Goal: Check status

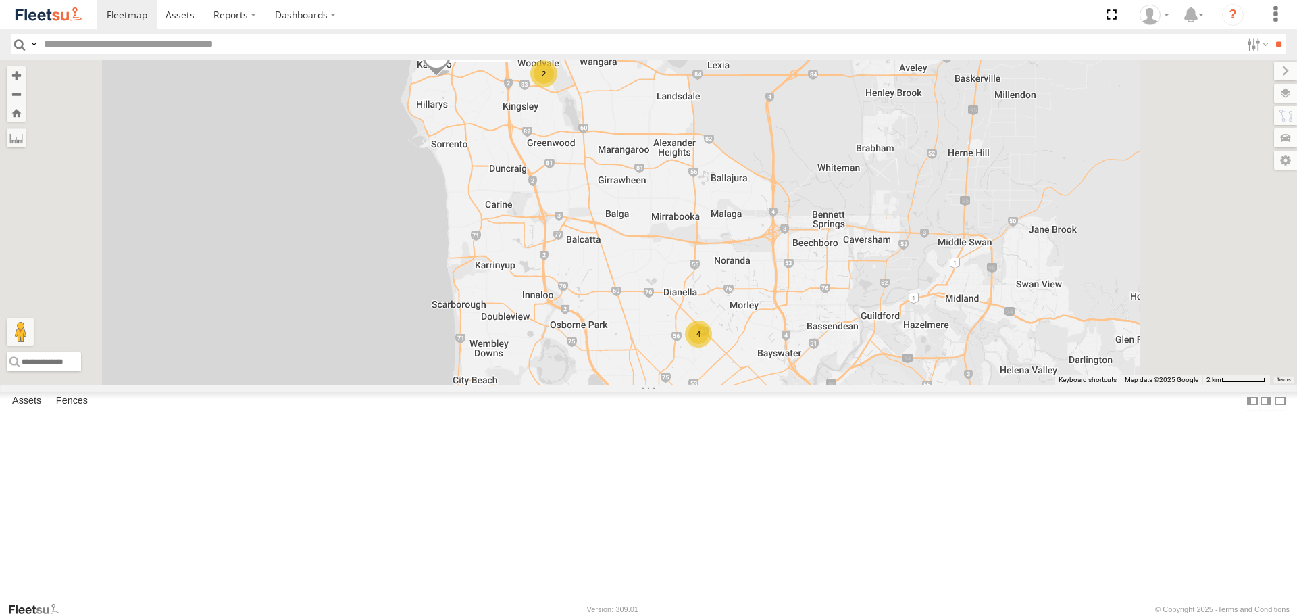
click at [0, 0] on span at bounding box center [0, 0] width 0 height 0
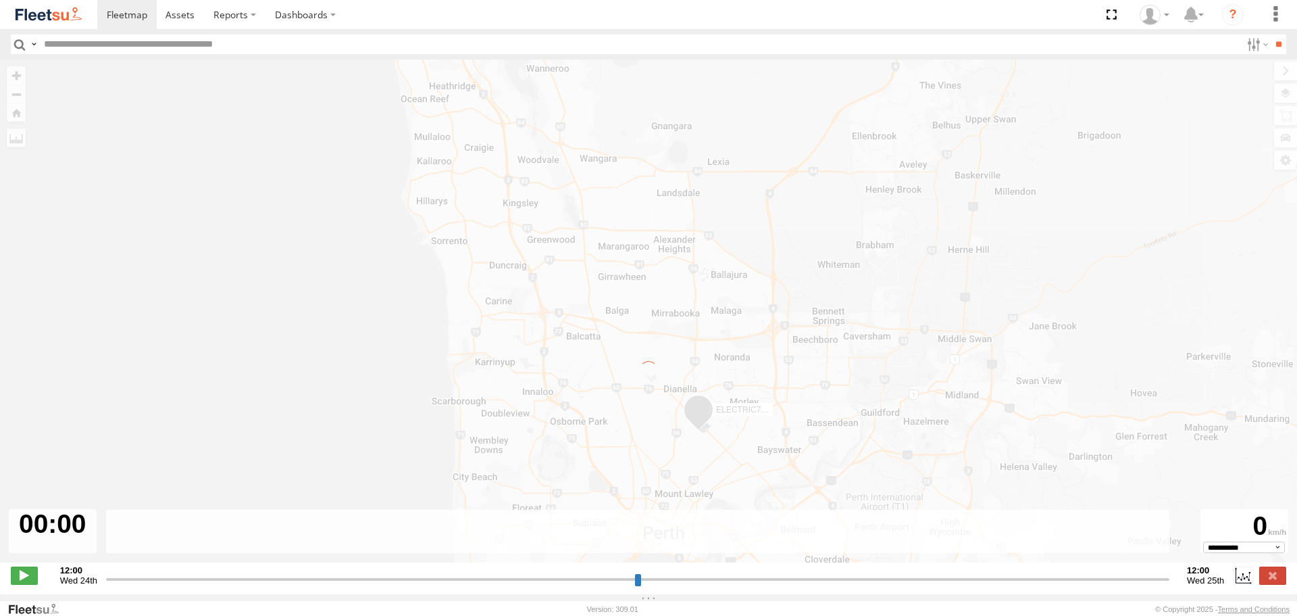
type input "**********"
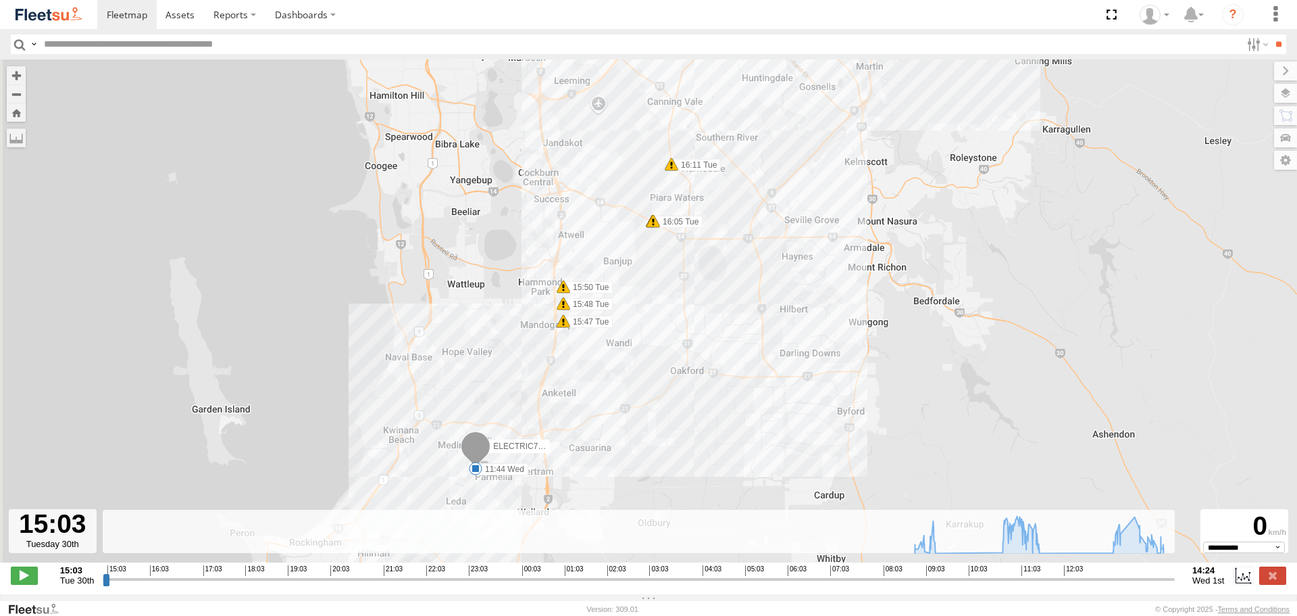
drag, startPoint x: 708, startPoint y: 462, endPoint x: 820, endPoint y: 328, distance: 174.6
click at [820, 328] on div "ELECTRIC7 - John 15:47 Tue 15:48 Tue 15:50 Tue 16:04 Tue 16:05 Tue 16:11 Tue 16…" at bounding box center [648, 317] width 1297 height 517
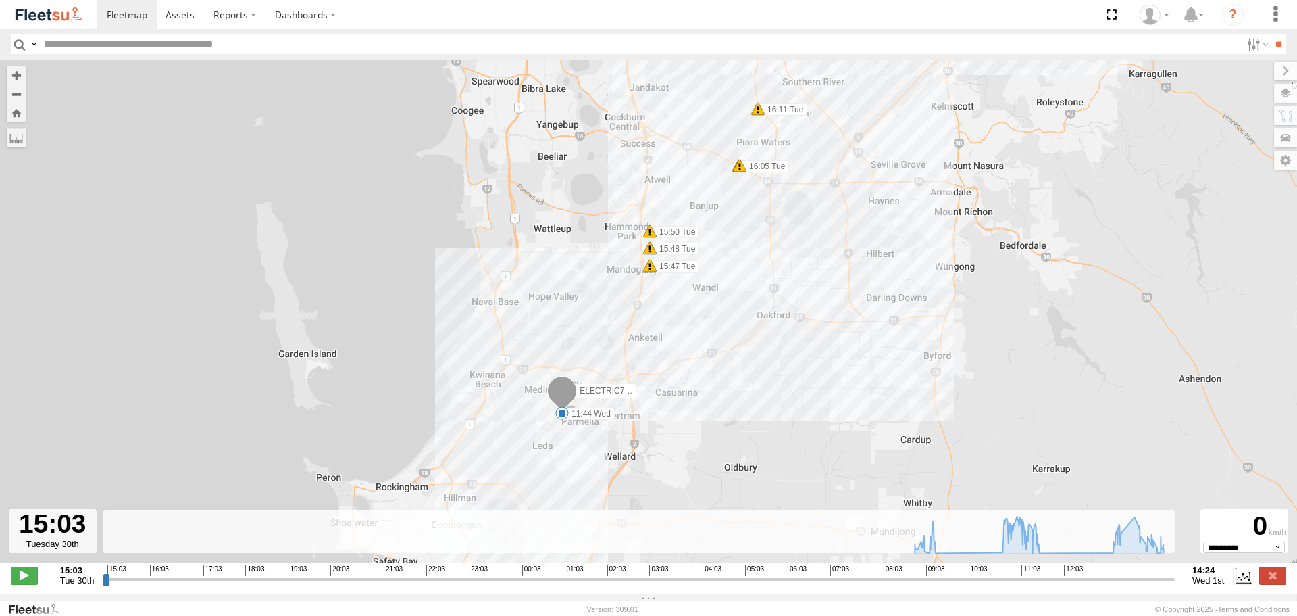
drag, startPoint x: 716, startPoint y: 282, endPoint x: 724, endPoint y: 309, distance: 29.1
click at [724, 309] on div "ELECTRIC7 - John 15:47 Tue 15:48 Tue 15:50 Tue 16:04 Tue 16:05 Tue 16:11 Tue 16…" at bounding box center [648, 317] width 1297 height 517
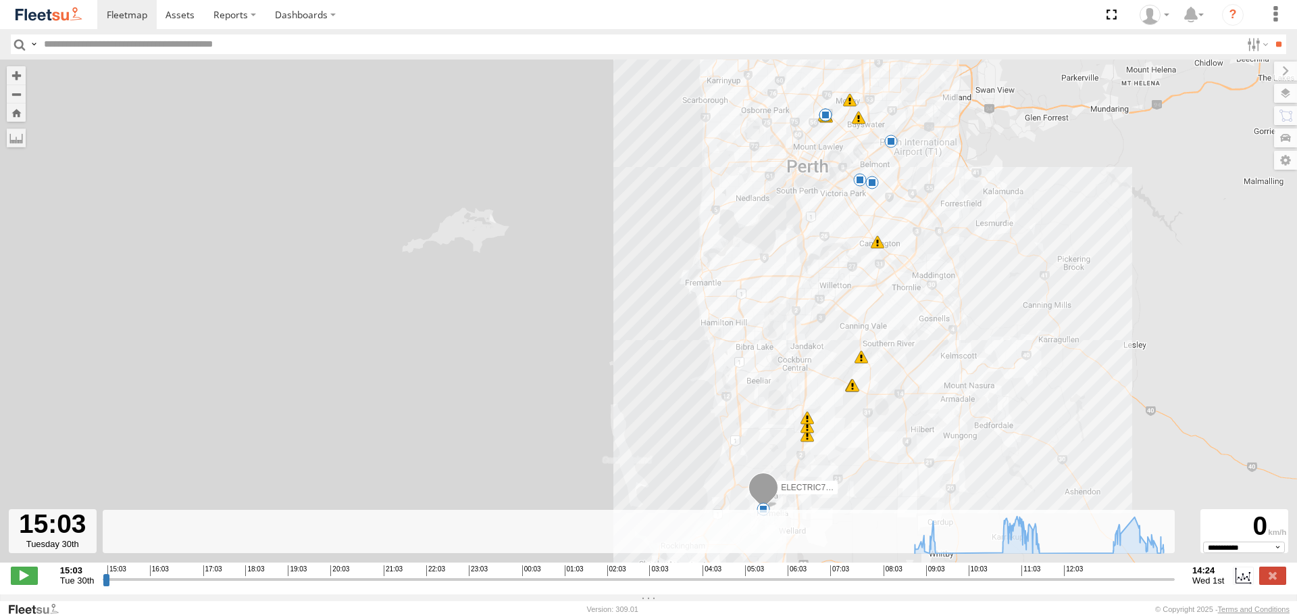
drag, startPoint x: 784, startPoint y: 225, endPoint x: 880, endPoint y: 410, distance: 208.8
click at [880, 410] on div "ELECTRIC7 - John 15:47 Tue 15:48 Tue 15:50 Tue 16:04 Tue 16:05 Tue 16:11 Tue 16…" at bounding box center [648, 317] width 1297 height 517
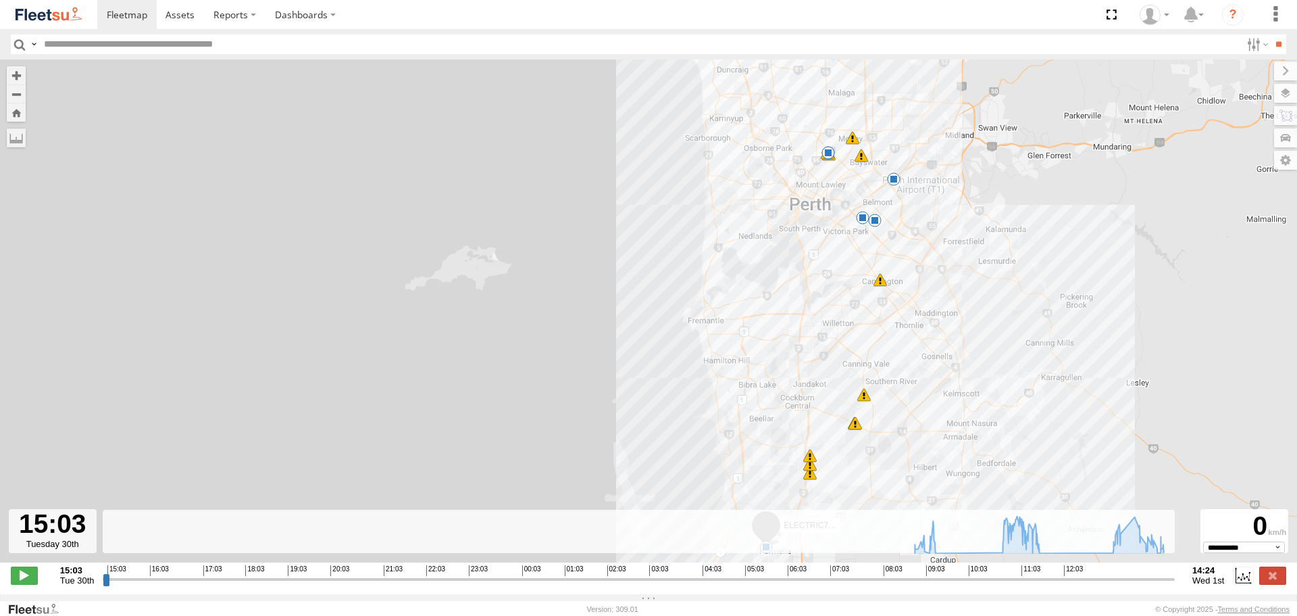
drag, startPoint x: 803, startPoint y: 191, endPoint x: 804, endPoint y: 253, distance: 62.2
click at [804, 253] on div "ELECTRIC7 - John 15:47 Tue 15:48 Tue 15:50 Tue 16:04 Tue 16:05 Tue 16:11 Tue 16…" at bounding box center [648, 317] width 1297 height 517
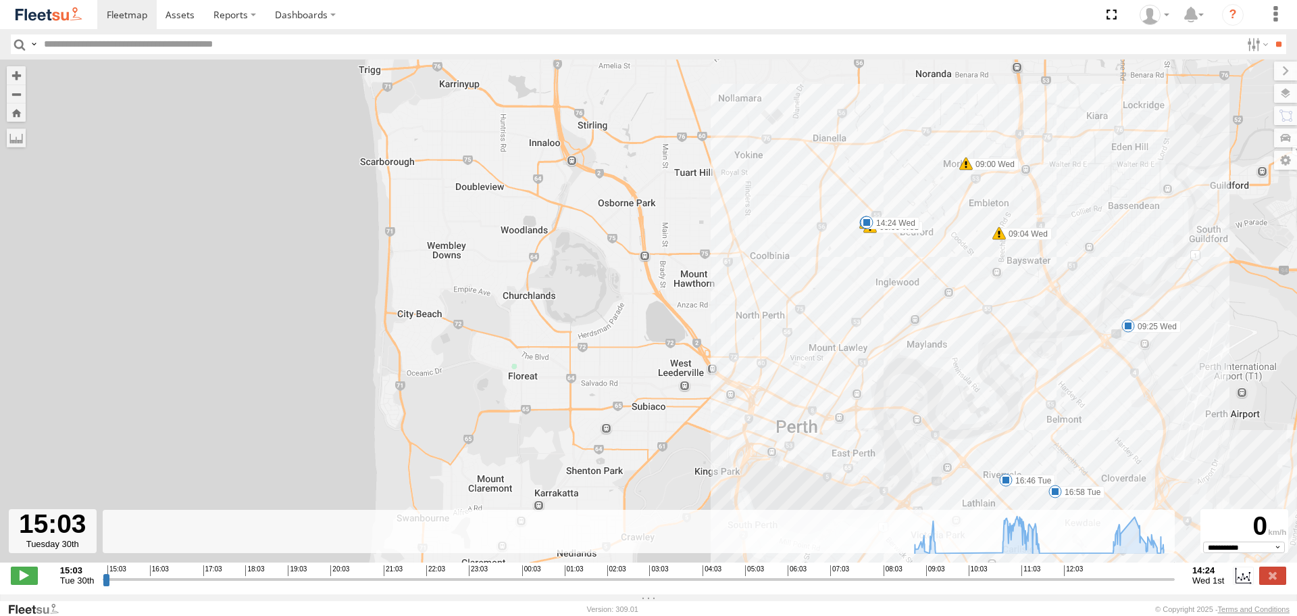
click at [56, 7] on img at bounding box center [49, 14] width 70 height 18
